Goal: Check status: Check status

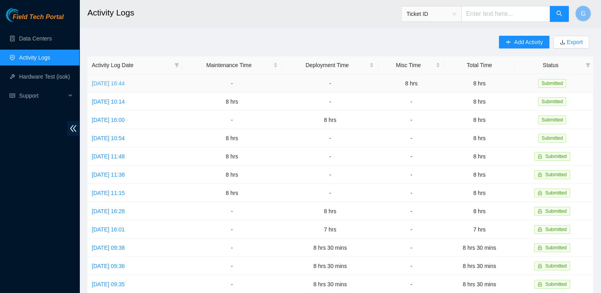
click at [122, 81] on link "[DATE] 16:44" at bounding box center [108, 83] width 33 height 6
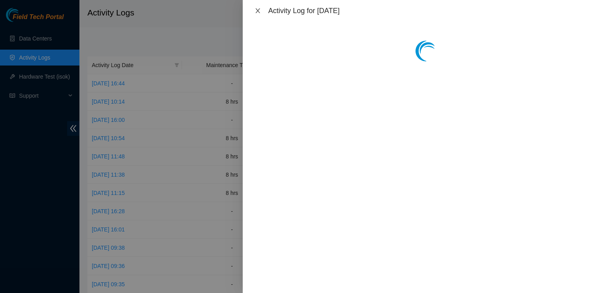
click at [258, 10] on icon "close" at bounding box center [258, 10] width 4 height 5
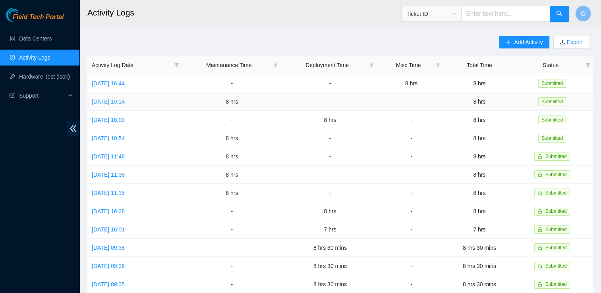
click at [125, 101] on link "[DATE] 10:14" at bounding box center [108, 102] width 33 height 6
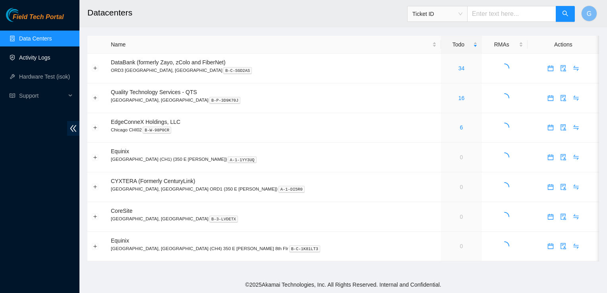
click at [37, 56] on link "Activity Logs" at bounding box center [34, 57] width 31 height 6
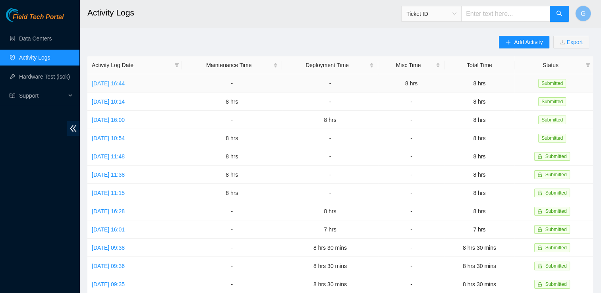
click at [125, 83] on link "[DATE] 16:44" at bounding box center [108, 83] width 33 height 6
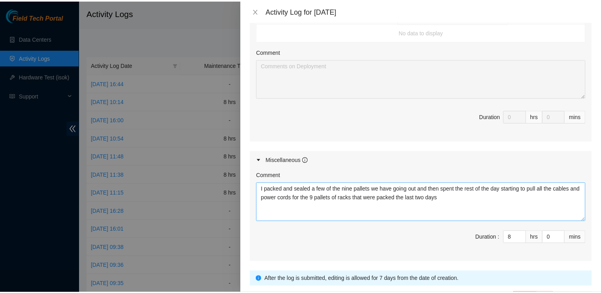
scroll to position [360, 0]
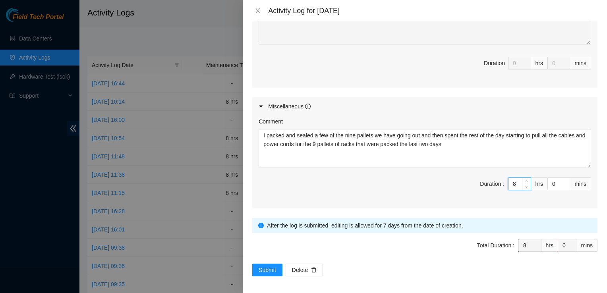
drag, startPoint x: 509, startPoint y: 182, endPoint x: 469, endPoint y: 183, distance: 39.3
click at [480, 184] on span "Duration : 8 hrs 0 mins" at bounding box center [425, 189] width 333 height 22
type input "7"
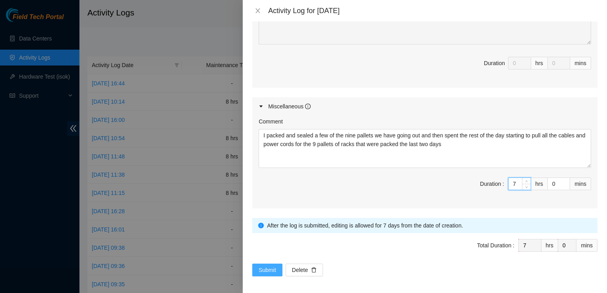
click at [269, 271] on span "Submit" at bounding box center [267, 270] width 17 height 9
